Goal: Download file/media

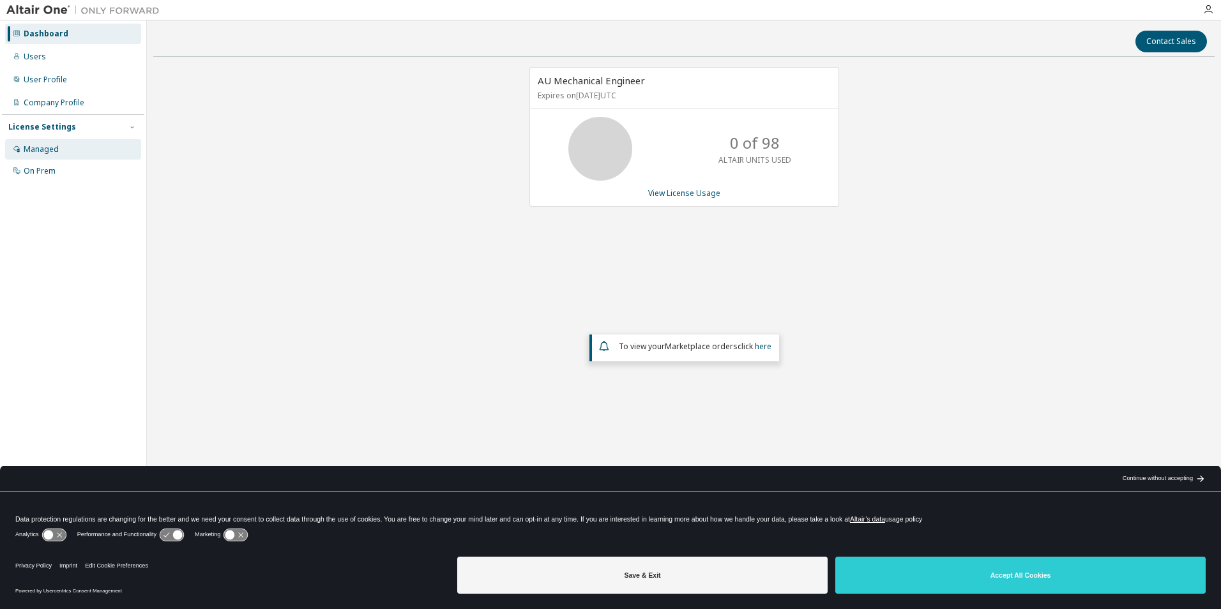
click at [40, 153] on div "Managed" at bounding box center [41, 149] width 35 height 10
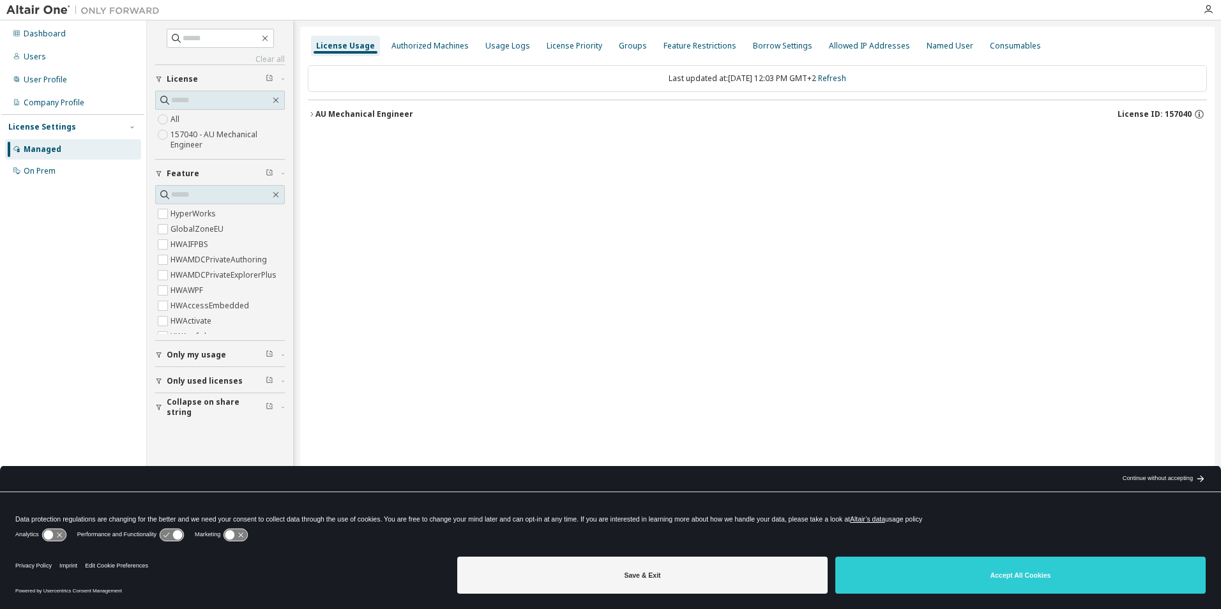
click at [496, 53] on div "Usage Logs" at bounding box center [507, 46] width 55 height 20
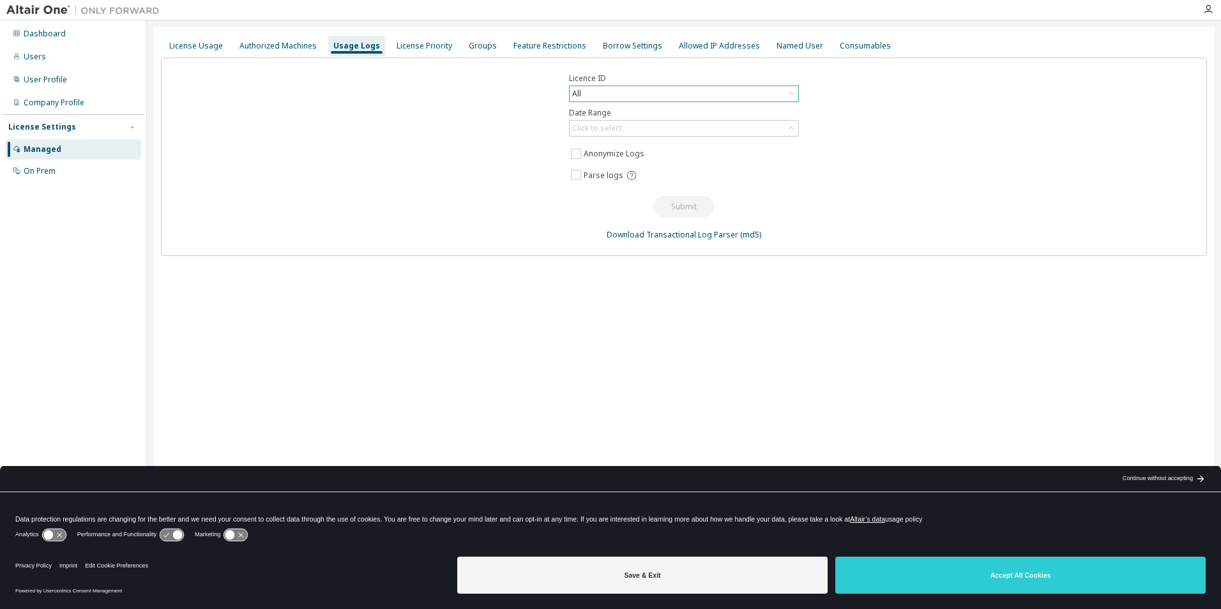
click at [632, 92] on div "All" at bounding box center [684, 93] width 229 height 15
click at [613, 87] on div "All" at bounding box center [684, 93] width 229 height 15
click at [703, 181] on li "157040 - AU Mechanical Engineer" at bounding box center [683, 179] width 226 height 17
click at [676, 130] on div "Click to select" at bounding box center [684, 128] width 229 height 15
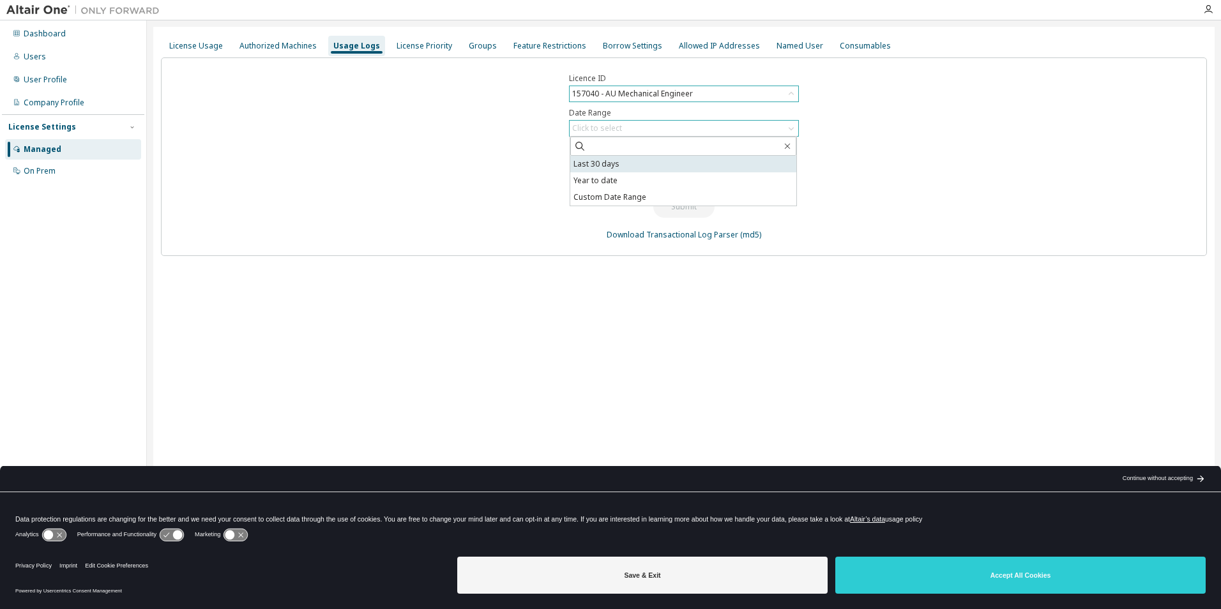
click at [636, 166] on li "Last 30 days" at bounding box center [683, 164] width 226 height 17
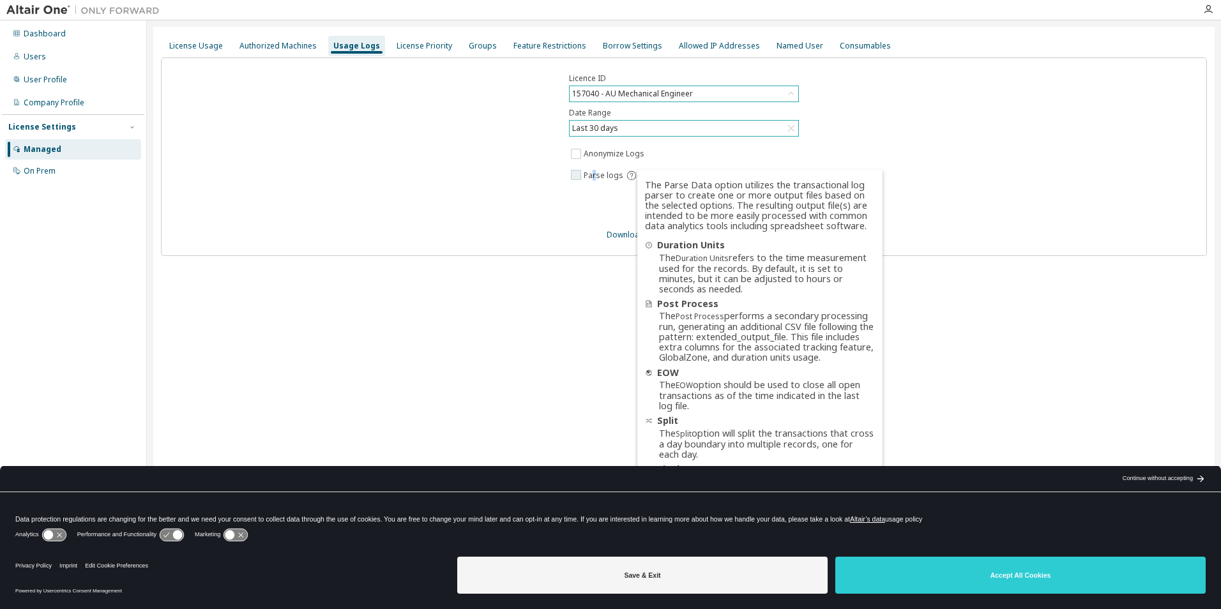
click at [592, 176] on span "Parse logs" at bounding box center [604, 176] width 40 height 10
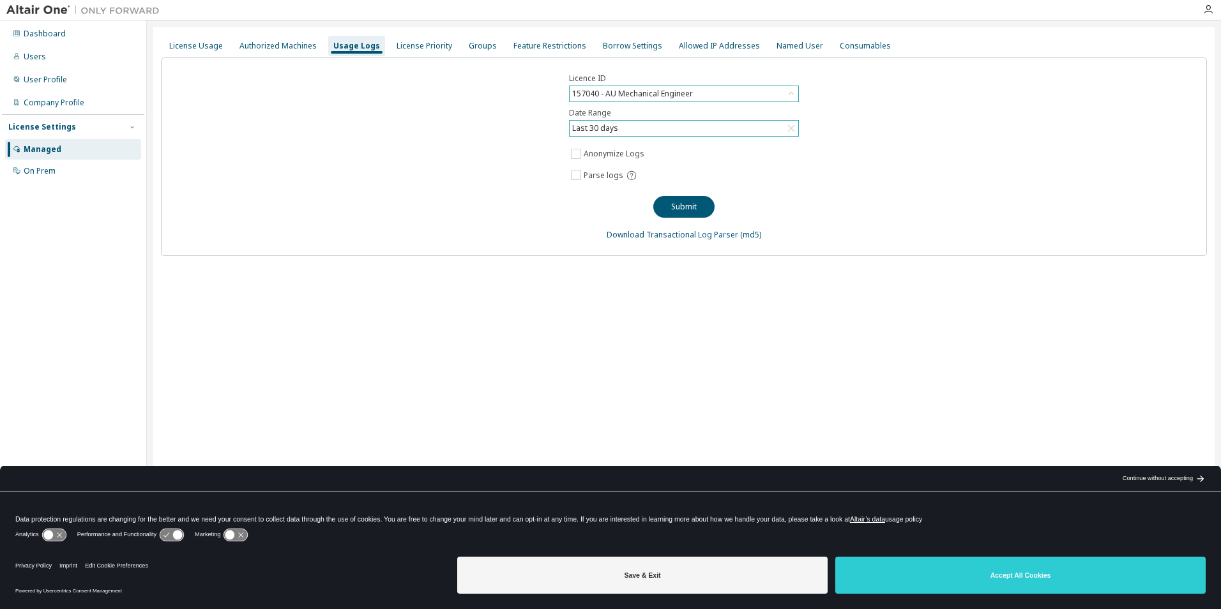
drag, startPoint x: 592, startPoint y: 176, endPoint x: 566, endPoint y: 188, distance: 29.1
click at [566, 188] on div "Licence ID 157040 - AU Mechanical Engineer Date Range Last 30 days Anonymize Lo…" at bounding box center [684, 156] width 1046 height 199
click at [567, 182] on div "Licence ID 157040 - AU Mechanical Engineer Date Range Last 30 days Anonymize Lo…" at bounding box center [684, 156] width 1046 height 199
click at [676, 207] on button "Submit" at bounding box center [683, 207] width 61 height 22
click at [631, 126] on div "Last 30 days" at bounding box center [684, 128] width 229 height 15
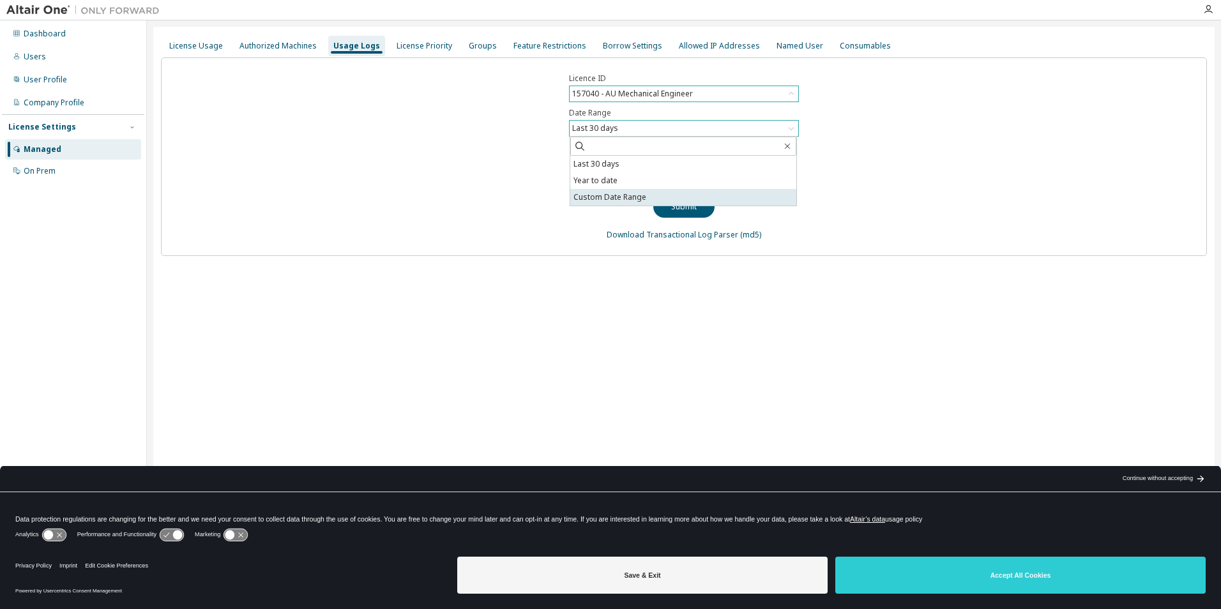
click at [634, 196] on li "Custom Date Range" at bounding box center [683, 197] width 226 height 17
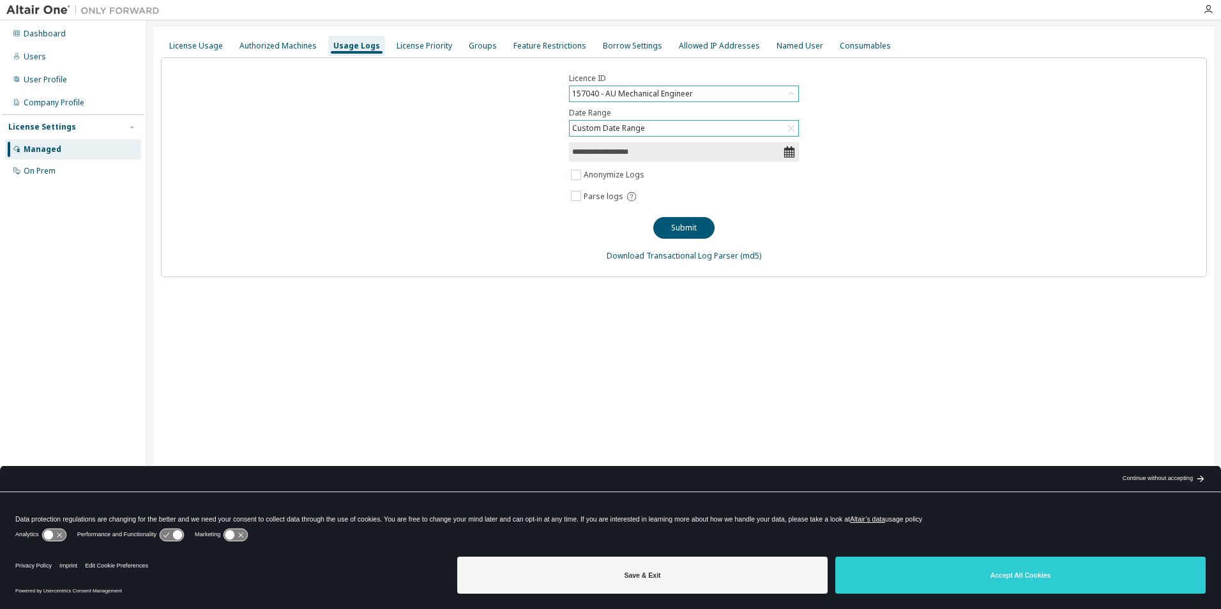
click at [638, 158] on input "**********" at bounding box center [677, 152] width 211 height 13
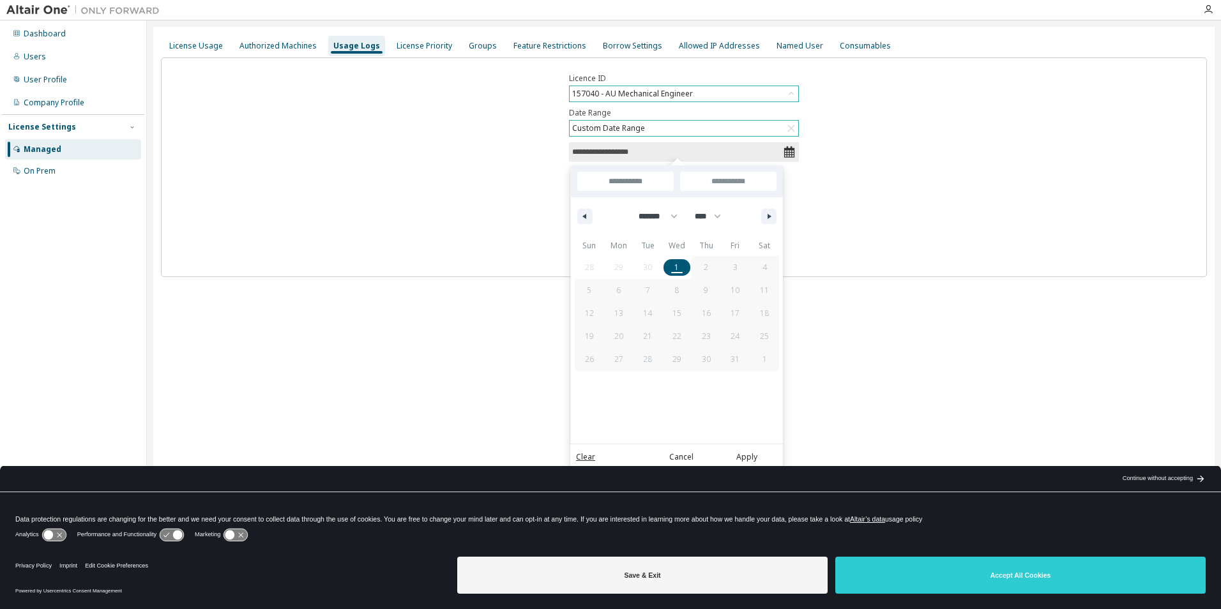
click at [594, 213] on div "******* ******** ***** ***** *** **** **** ****** ********* ******* ******** **…" at bounding box center [677, 216] width 212 height 38
click at [583, 216] on icon "button" at bounding box center [583, 216] width 6 height 5
click at [581, 218] on icon "button" at bounding box center [583, 216] width 6 height 5
click at [588, 219] on button "button" at bounding box center [584, 216] width 15 height 15
select select "*"
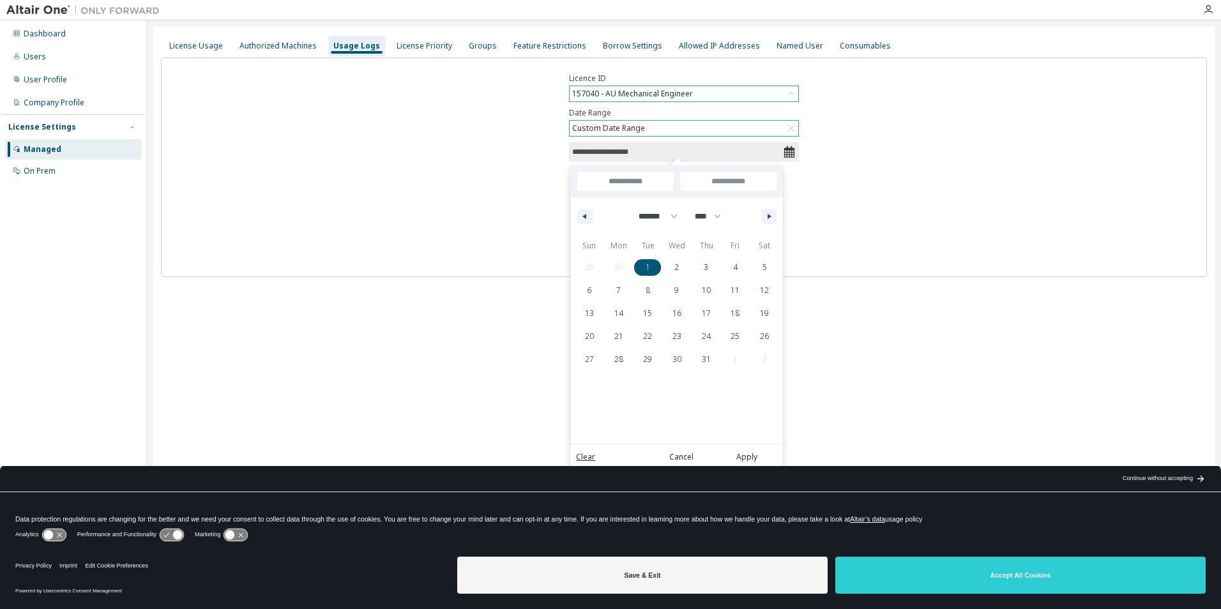
click at [644, 271] on span "1" at bounding box center [647, 267] width 29 height 17
type input "*"
type input "**********"
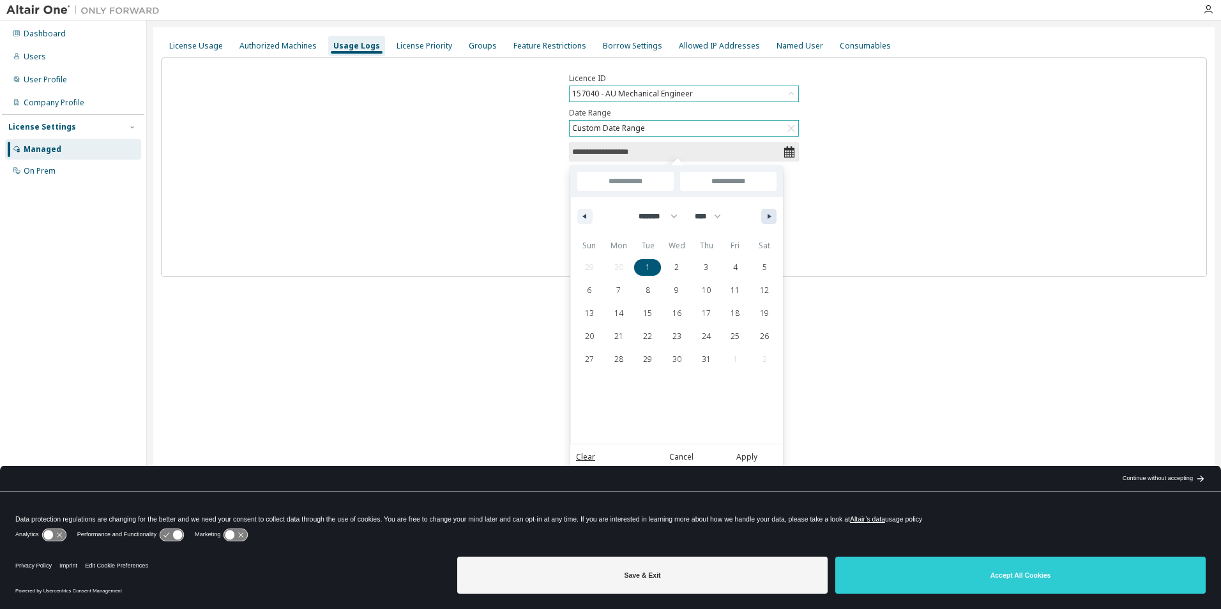
click at [772, 217] on icon "button" at bounding box center [771, 216] width 6 height 5
select select "*"
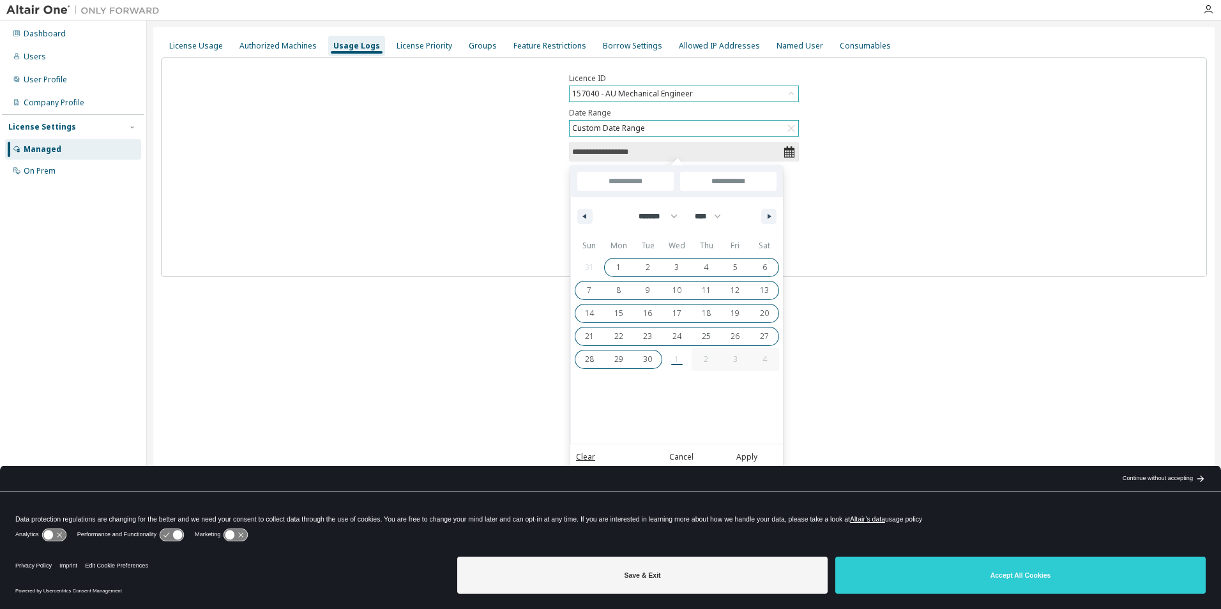
click at [650, 365] on span "30" at bounding box center [647, 359] width 9 height 23
type input "**********"
select select "*"
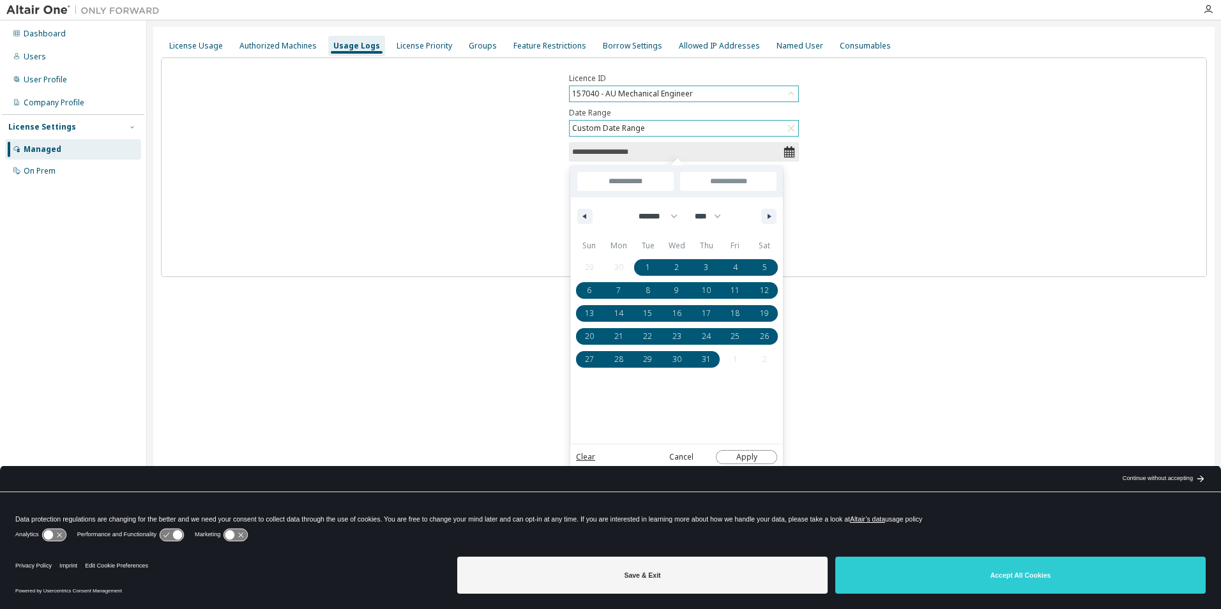
click at [746, 455] on button "Apply" at bounding box center [746, 457] width 61 height 14
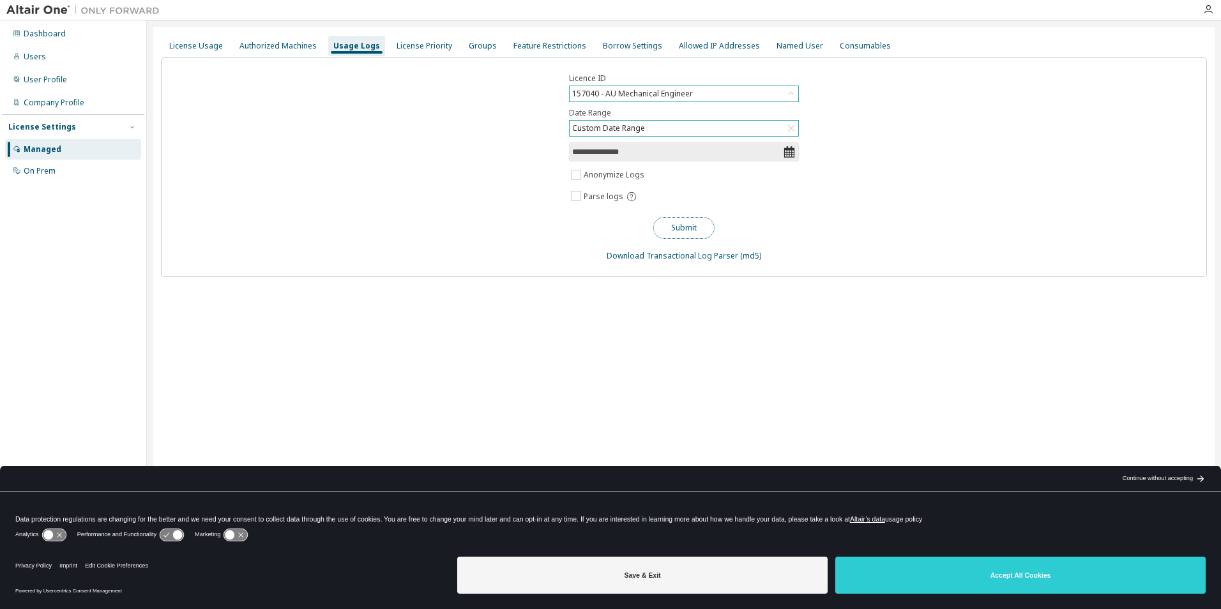
click at [686, 224] on button "Submit" at bounding box center [683, 228] width 61 height 22
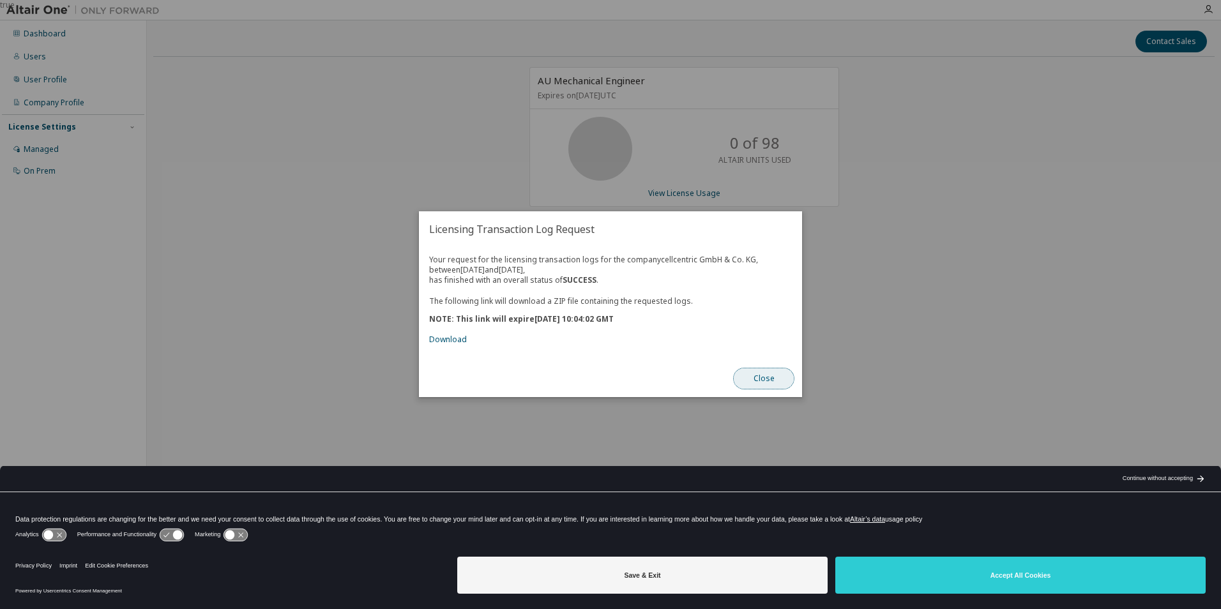
click at [763, 378] on button "Close" at bounding box center [763, 380] width 61 height 22
click at [462, 340] on link "Download" at bounding box center [448, 340] width 38 height 11
click at [748, 376] on button "Close" at bounding box center [763, 380] width 61 height 22
click at [438, 337] on link "Download" at bounding box center [448, 340] width 38 height 11
drag, startPoint x: 495, startPoint y: 263, endPoint x: 628, endPoint y: 261, distance: 132.9
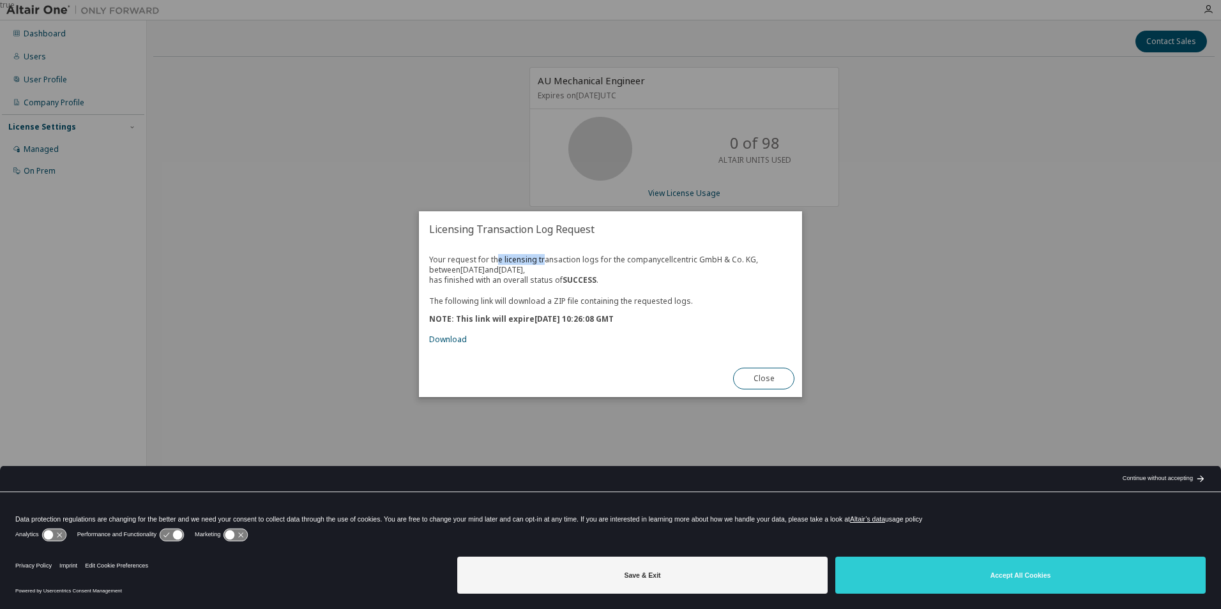
click at [628, 261] on div "Your request for the licensing transaction logs for the company cellcentric Gmb…" at bounding box center [610, 300] width 363 height 90
click at [629, 261] on div "Your request for the licensing transaction logs for the company cellcentric Gmb…" at bounding box center [610, 300] width 363 height 90
click at [763, 382] on button "Close" at bounding box center [763, 380] width 61 height 22
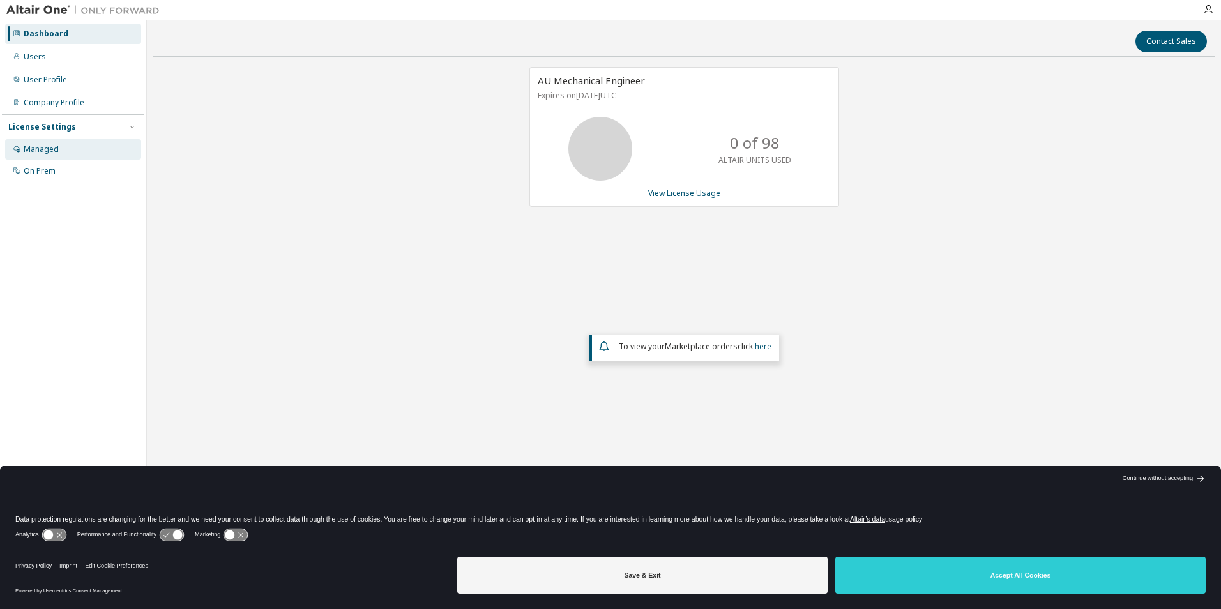
click at [61, 149] on div "Managed" at bounding box center [73, 149] width 136 height 20
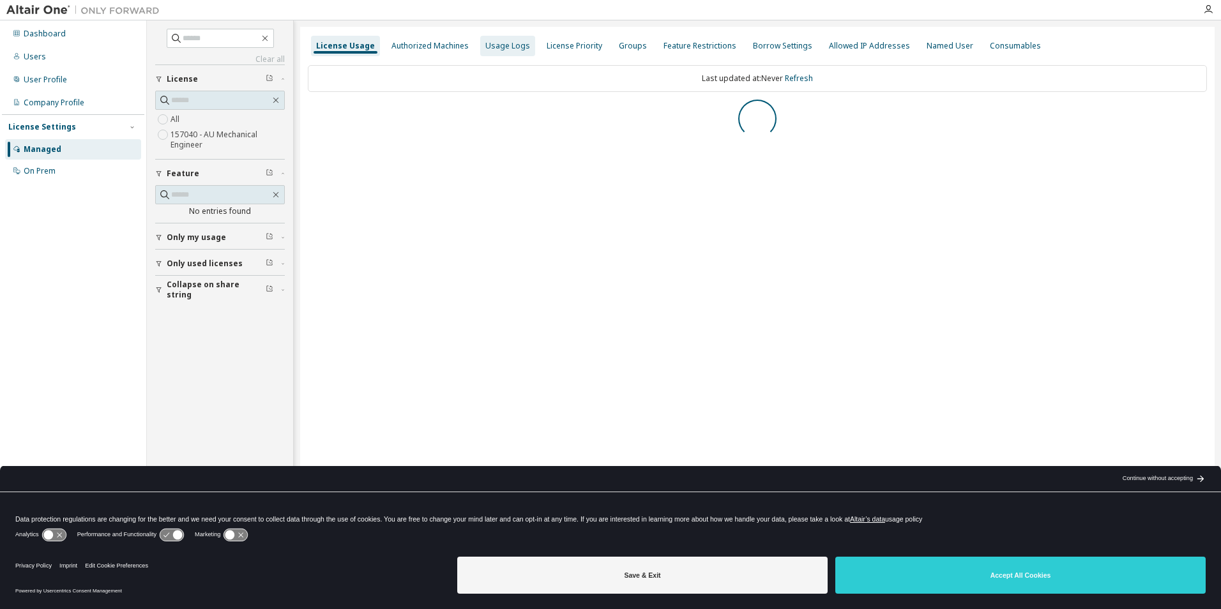
click at [509, 51] on div "Usage Logs" at bounding box center [507, 46] width 55 height 20
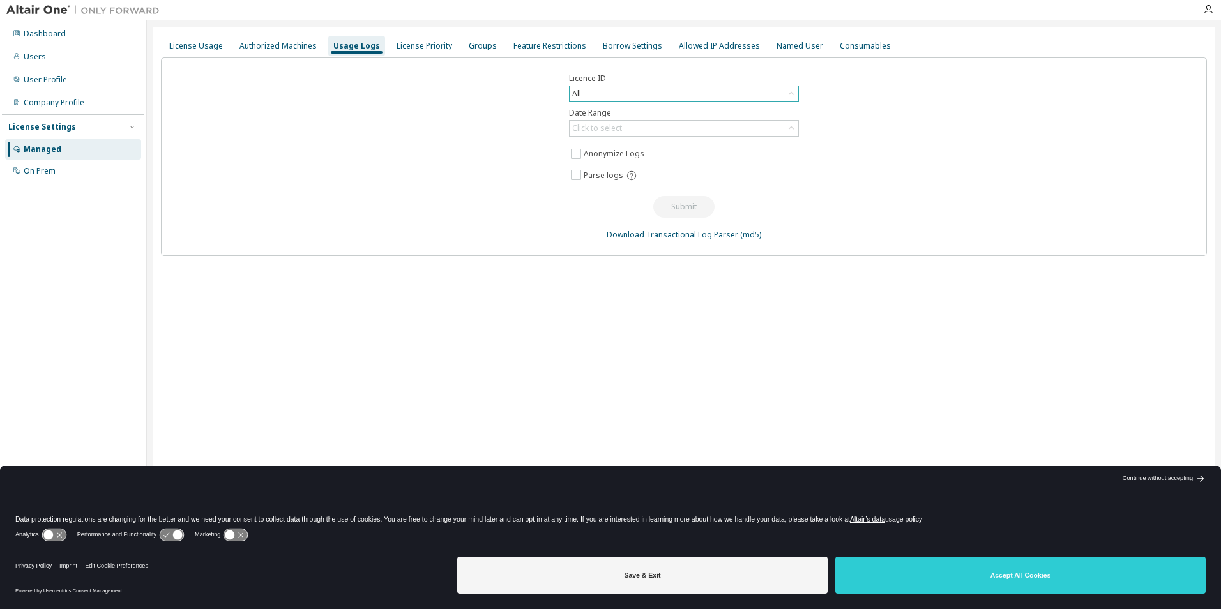
click at [640, 100] on div "All" at bounding box center [684, 93] width 229 height 15
click at [617, 96] on div "All" at bounding box center [684, 93] width 229 height 15
click at [627, 130] on div "Click to select" at bounding box center [684, 128] width 229 height 15
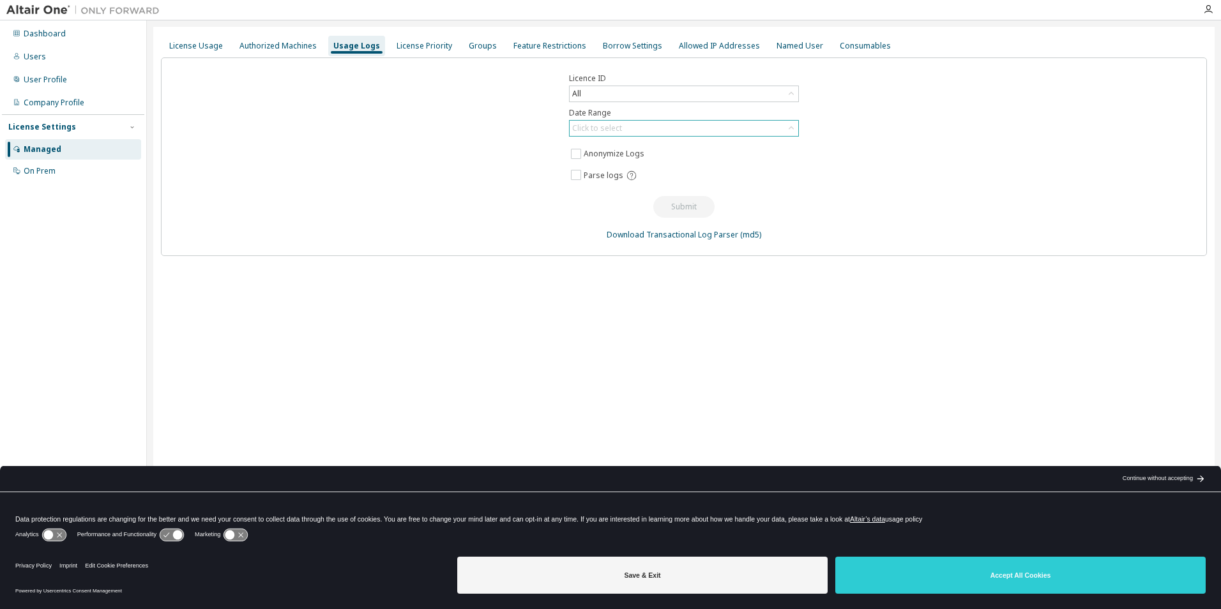
click at [599, 133] on div "Click to select" at bounding box center [597, 128] width 50 height 10
drag, startPoint x: 609, startPoint y: 185, endPoint x: 608, endPoint y: 197, distance: 12.2
click at [608, 197] on ul "Last 30 days Year to date Custom Date Range" at bounding box center [683, 181] width 226 height 50
drag, startPoint x: 608, startPoint y: 197, endPoint x: 596, endPoint y: 196, distance: 12.2
click at [609, 196] on li "Custom Date Range" at bounding box center [683, 197] width 226 height 17
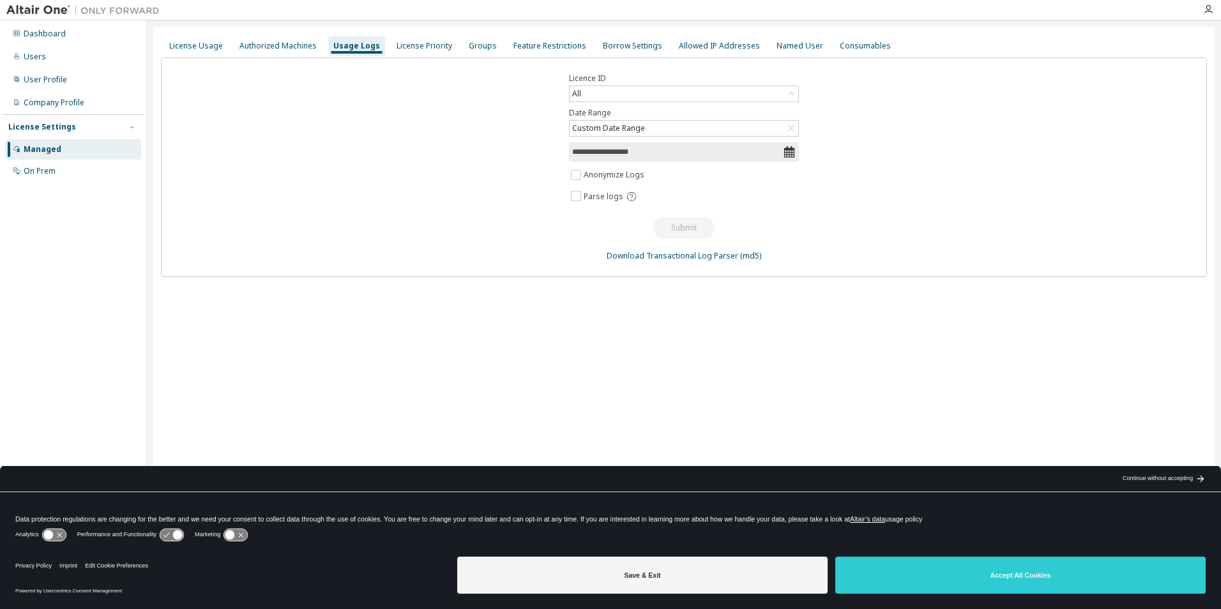
click at [795, 157] on icon at bounding box center [789, 152] width 13 height 13
click at [790, 153] on icon at bounding box center [789, 151] width 10 height 11
click at [618, 158] on span "**********" at bounding box center [684, 151] width 230 height 19
click at [598, 147] on input "**********" at bounding box center [677, 152] width 211 height 13
select select "*"
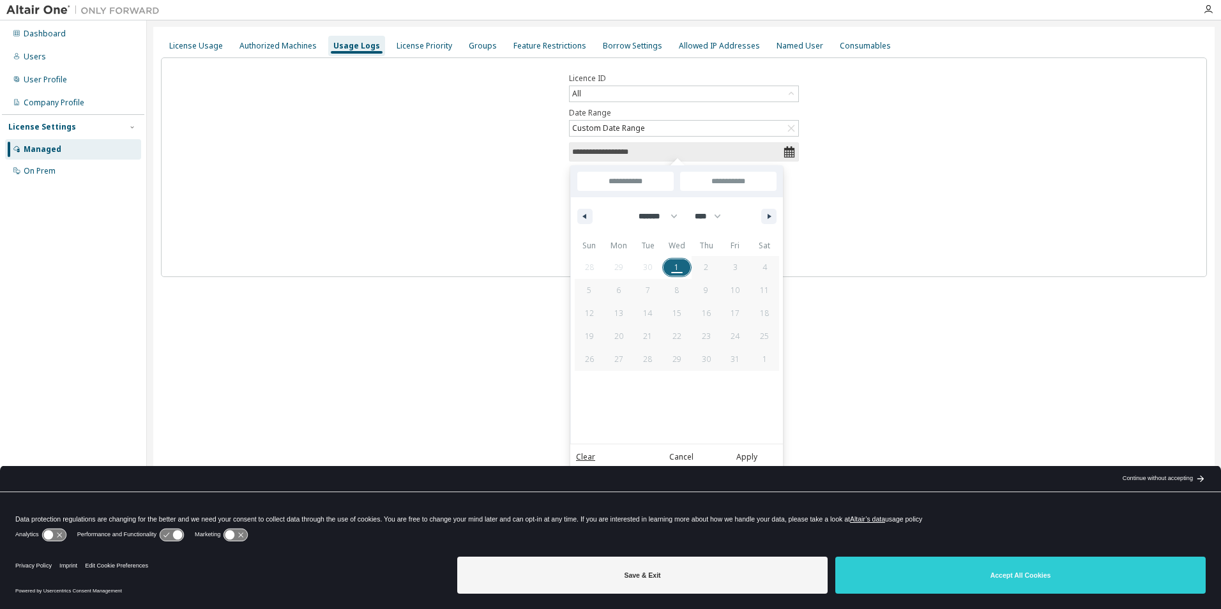
click at [598, 147] on input "**********" at bounding box center [677, 152] width 211 height 13
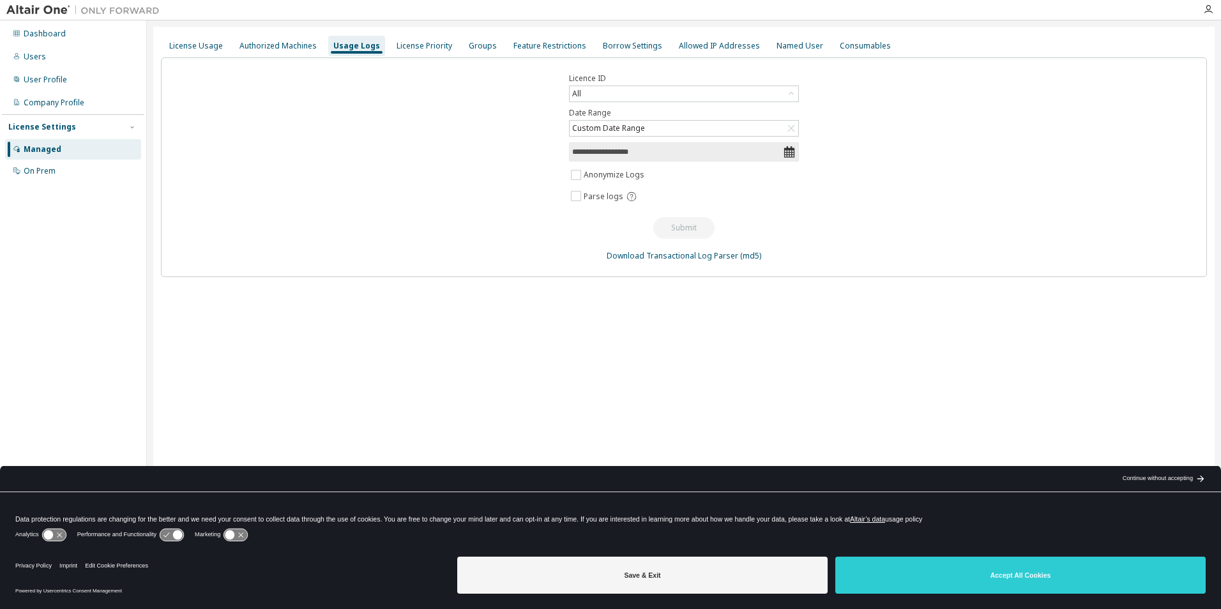
click at [598, 147] on input "**********" at bounding box center [677, 152] width 211 height 13
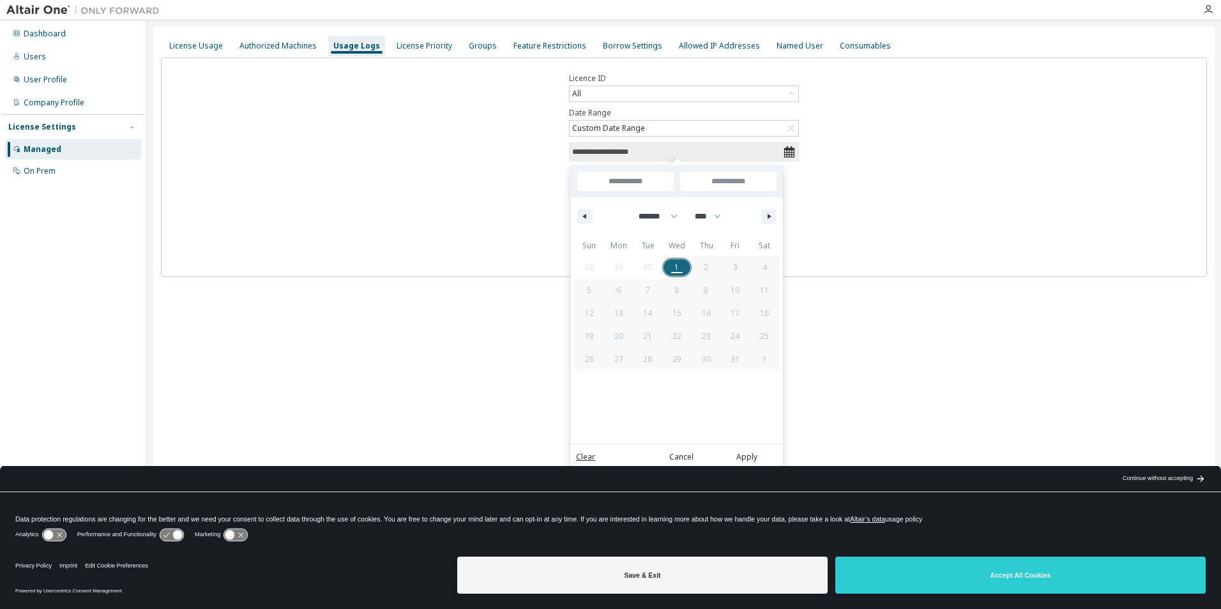
drag, startPoint x: 598, startPoint y: 147, endPoint x: 574, endPoint y: 208, distance: 65.4
click at [574, 208] on div "******* ******** ***** ***** *** **** **** ****** ********* ******* ******** **…" at bounding box center [677, 216] width 212 height 38
click at [579, 212] on button "button" at bounding box center [584, 216] width 15 height 15
click at [582, 217] on icon "button" at bounding box center [583, 216] width 6 height 5
click at [586, 221] on button "button" at bounding box center [584, 216] width 15 height 15
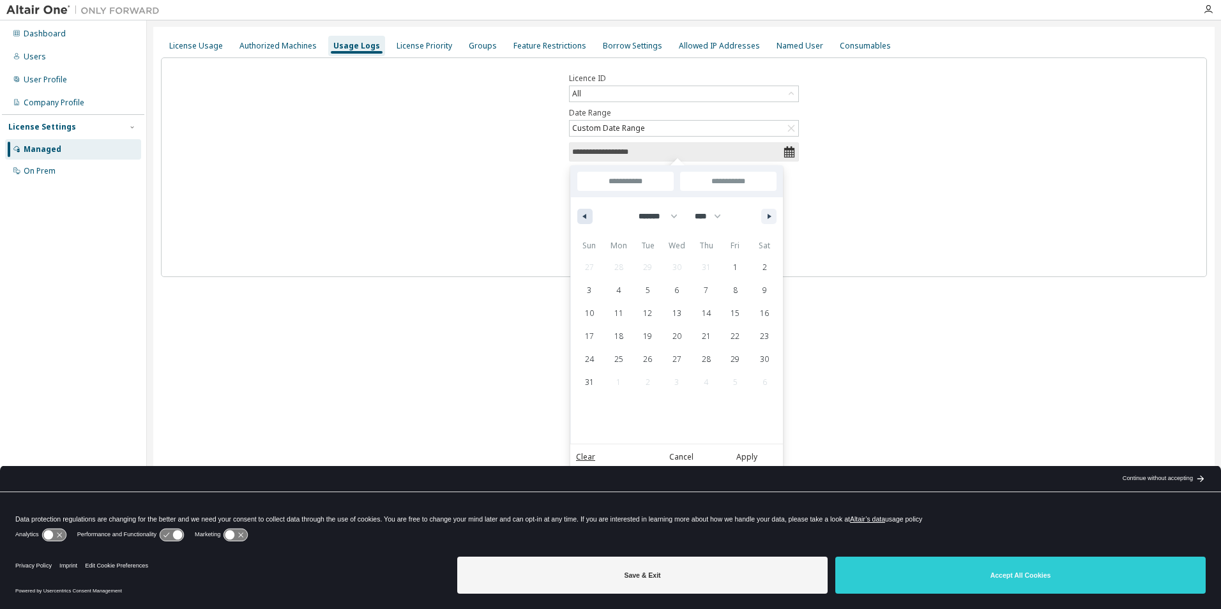
select select "*"
click at [648, 261] on span "1" at bounding box center [648, 267] width 4 height 23
type input "*"
type input "**********"
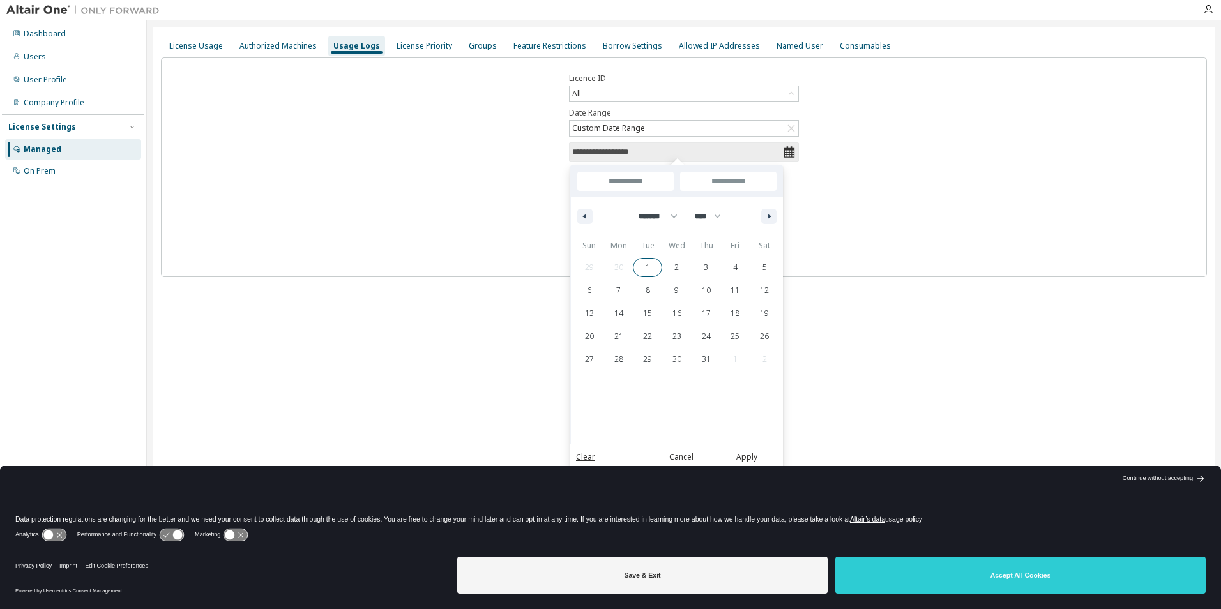
type input "**********"
click at [737, 181] on input "**********" at bounding box center [728, 181] width 96 height 19
click at [767, 211] on button "button" at bounding box center [768, 216] width 15 height 15
click at [769, 211] on button "button" at bounding box center [768, 216] width 15 height 15
select select "*"
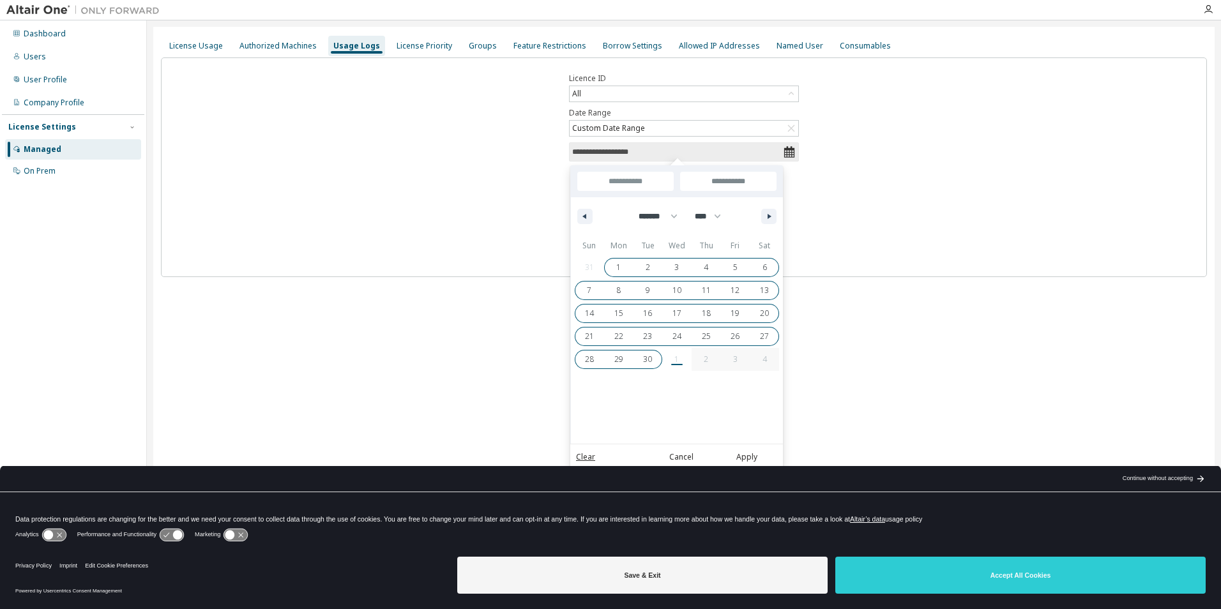
click at [648, 361] on span "30" at bounding box center [647, 359] width 9 height 23
type input "**********"
select select "*"
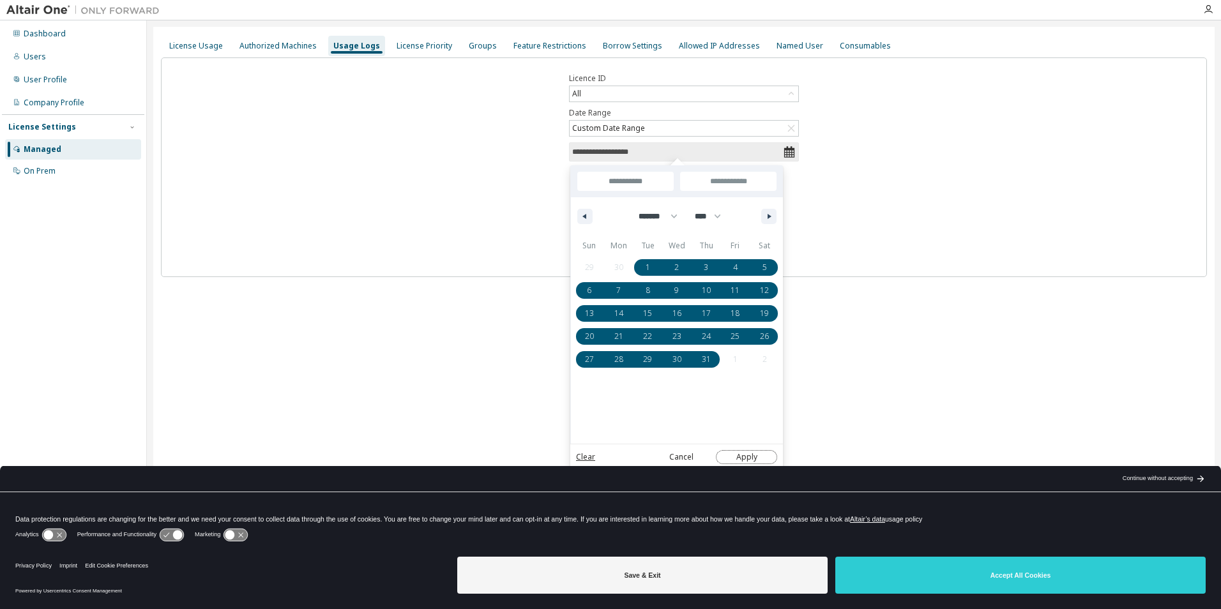
click at [752, 459] on button "Apply" at bounding box center [746, 457] width 61 height 14
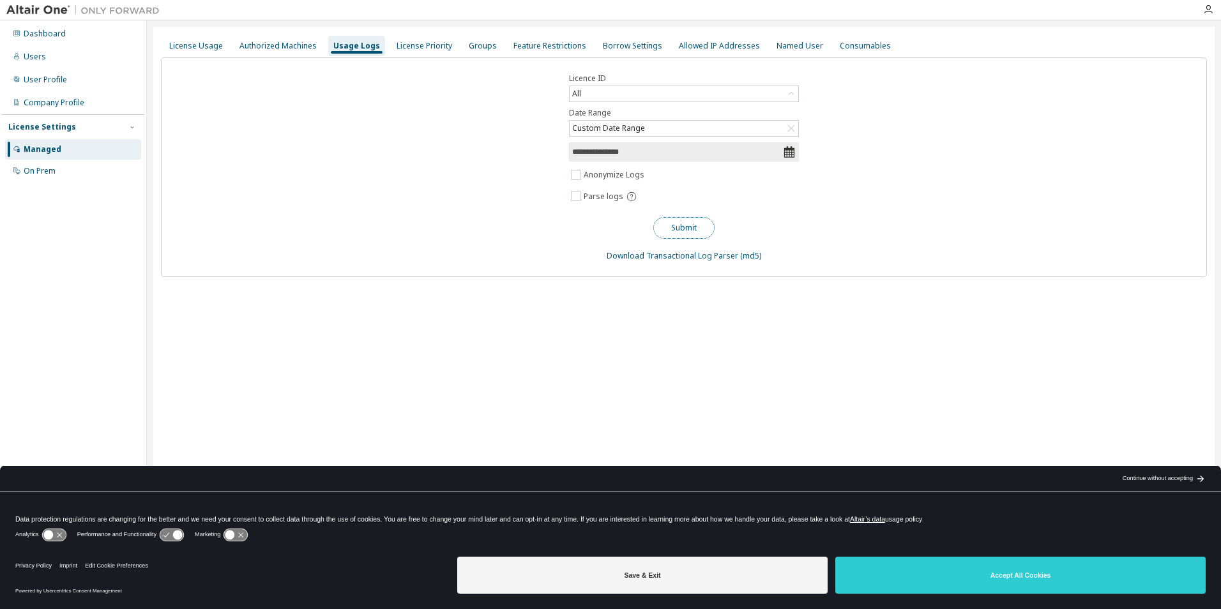
click at [678, 232] on button "Submit" at bounding box center [683, 228] width 61 height 22
click at [1207, 3] on div at bounding box center [1209, 9] width 26 height 19
click at [1197, 21] on div "**********" at bounding box center [684, 296] width 1074 height 552
click at [1216, 13] on div at bounding box center [1209, 9] width 26 height 10
click at [1212, 10] on icon "button" at bounding box center [1208, 9] width 10 height 10
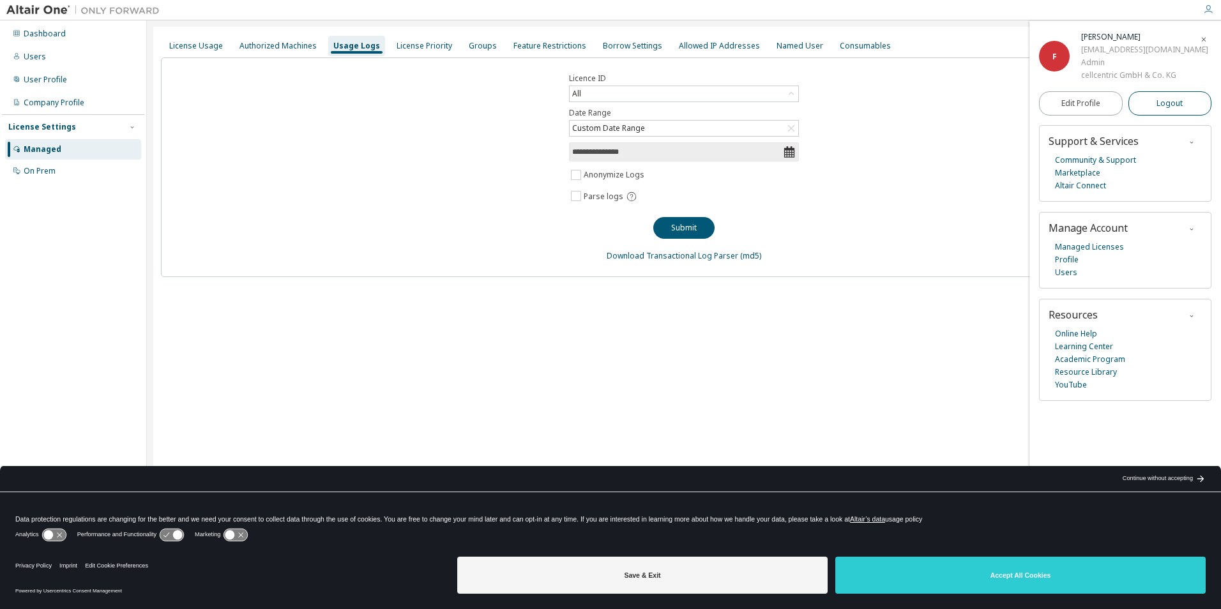
click at [1168, 96] on button "Logout" at bounding box center [1171, 103] width 84 height 24
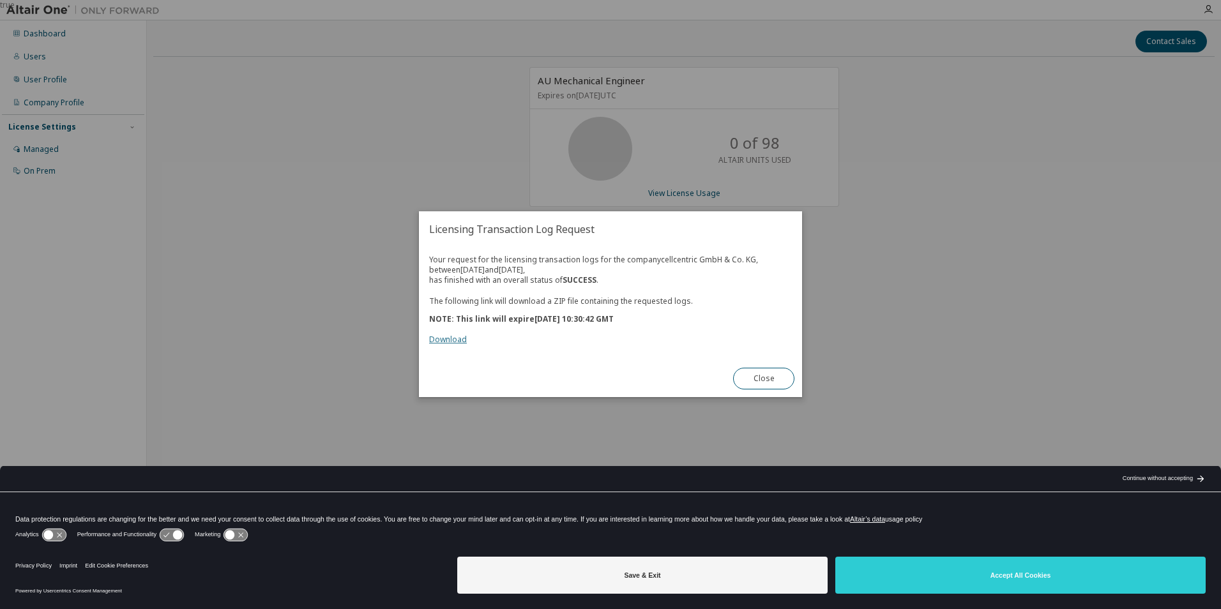
click at [455, 337] on link "Download" at bounding box center [448, 340] width 38 height 11
click at [764, 372] on button "Close" at bounding box center [763, 380] width 61 height 22
